Goal: Task Accomplishment & Management: Manage account settings

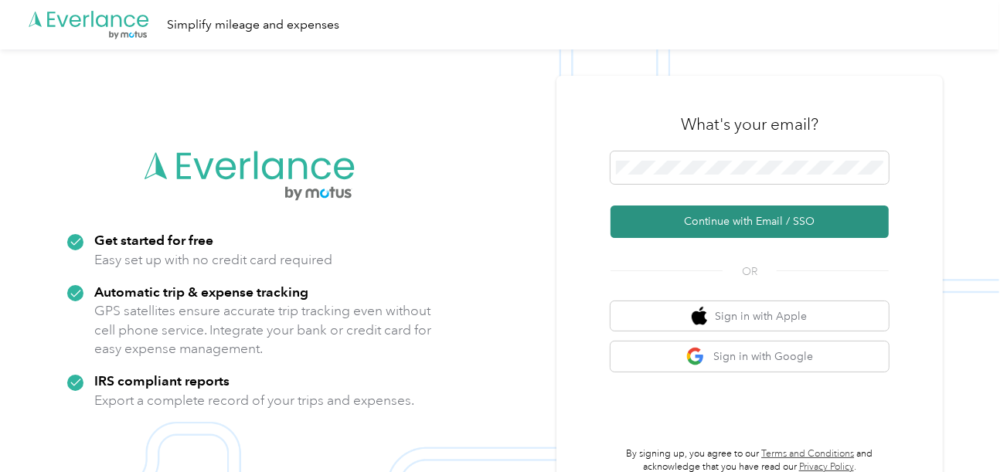
click at [674, 220] on button "Continue with Email / SSO" at bounding box center [750, 222] width 278 height 32
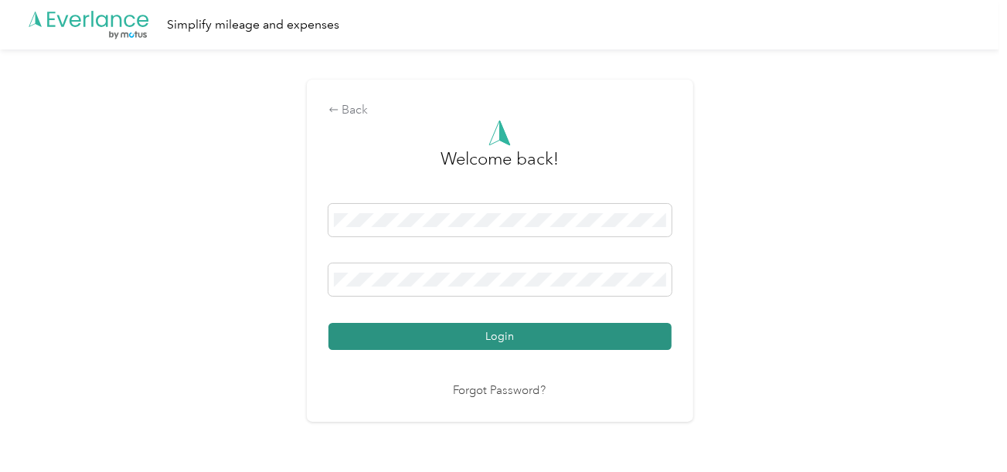
click at [550, 350] on div "Welcome back! Login Forgot Password?" at bounding box center [500, 260] width 343 height 281
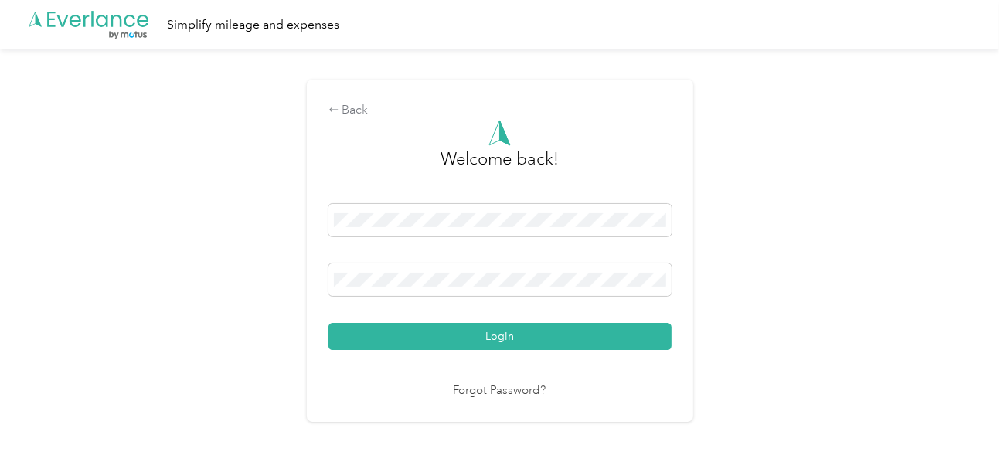
click at [652, 310] on div "Login" at bounding box center [500, 277] width 343 height 146
click at [700, 334] on div "Back Welcome back! Login Forgot Password?" at bounding box center [500, 257] width 1000 height 416
drag, startPoint x: 662, startPoint y: 337, endPoint x: 751, endPoint y: 319, distance: 91.6
click at [664, 337] on button "Login" at bounding box center [500, 336] width 343 height 27
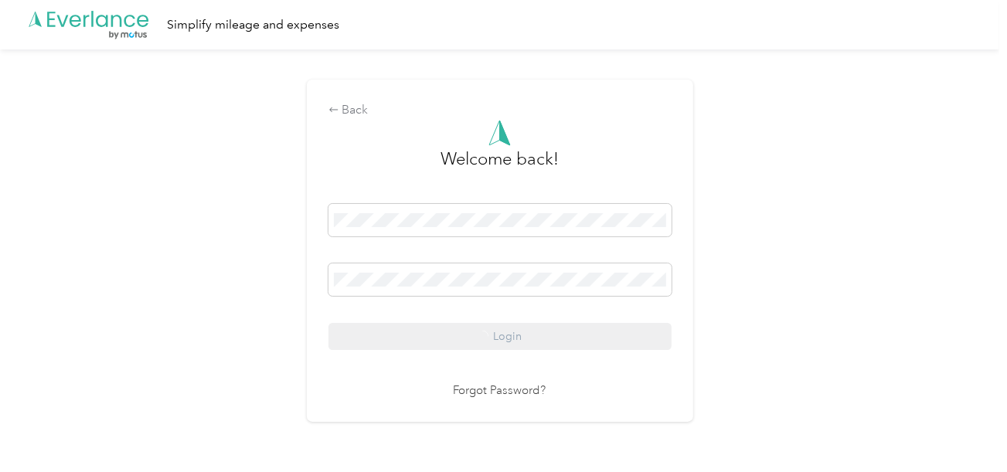
click at [751, 319] on div "Back Welcome back! Login Forgot Password?" at bounding box center [500, 257] width 1000 height 416
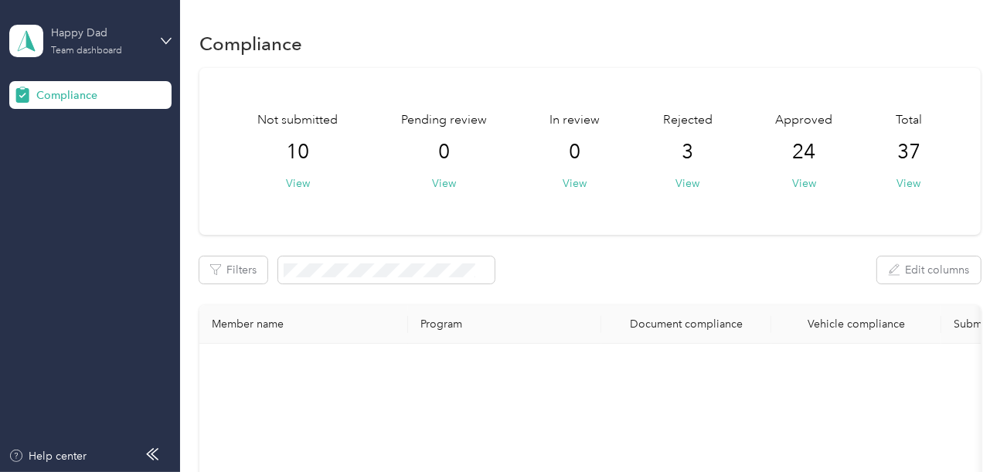
click at [85, 32] on div "Happy Dad" at bounding box center [99, 33] width 97 height 16
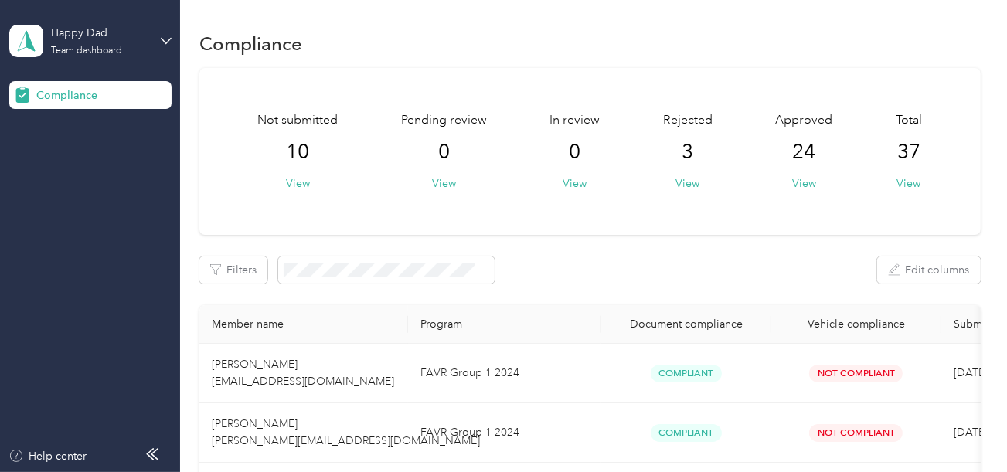
click at [68, 160] on div "Log out" at bounding box center [52, 162] width 60 height 16
